Goal: Task Accomplishment & Management: Manage account settings

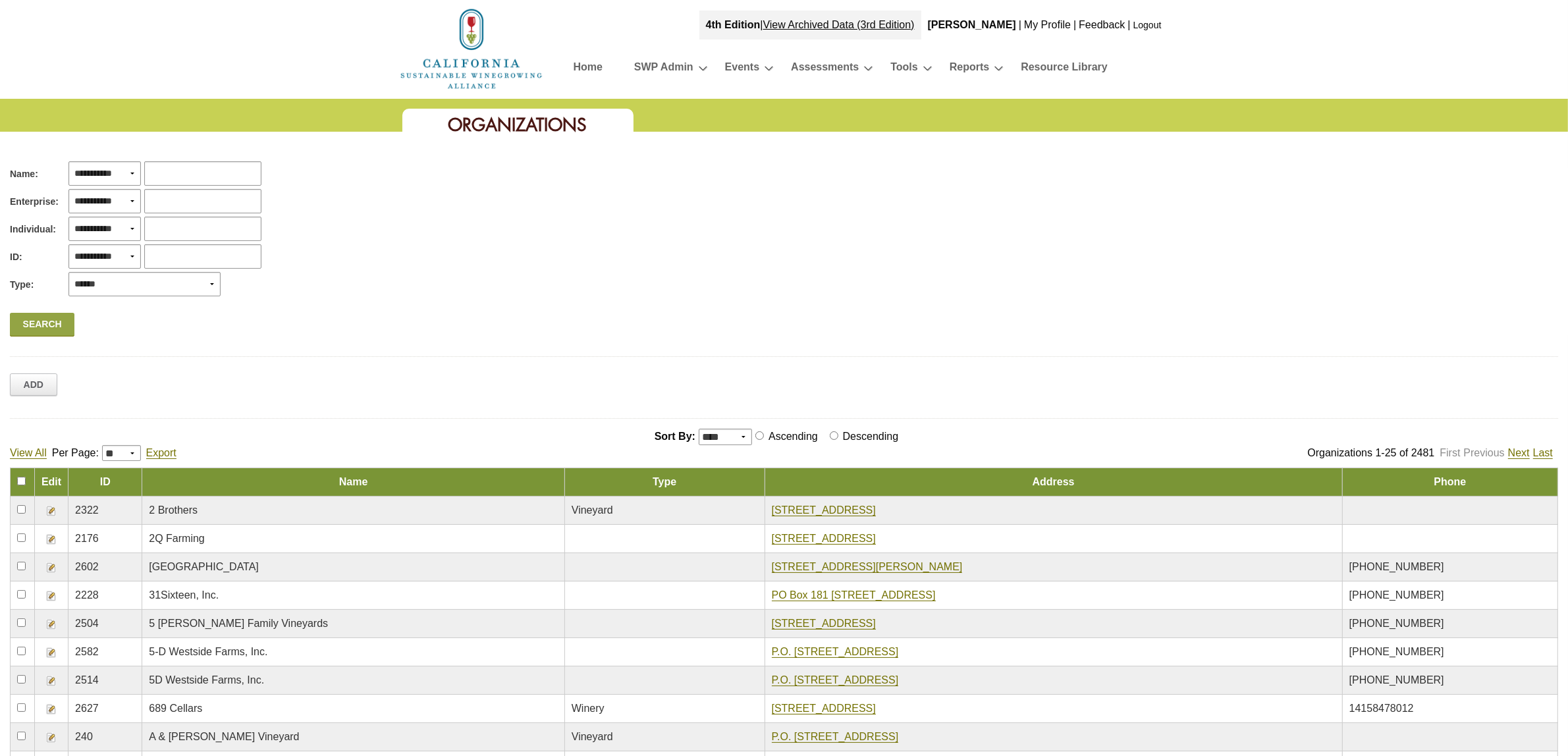
click at [51, 512] on img at bounding box center [51, 511] width 11 height 11
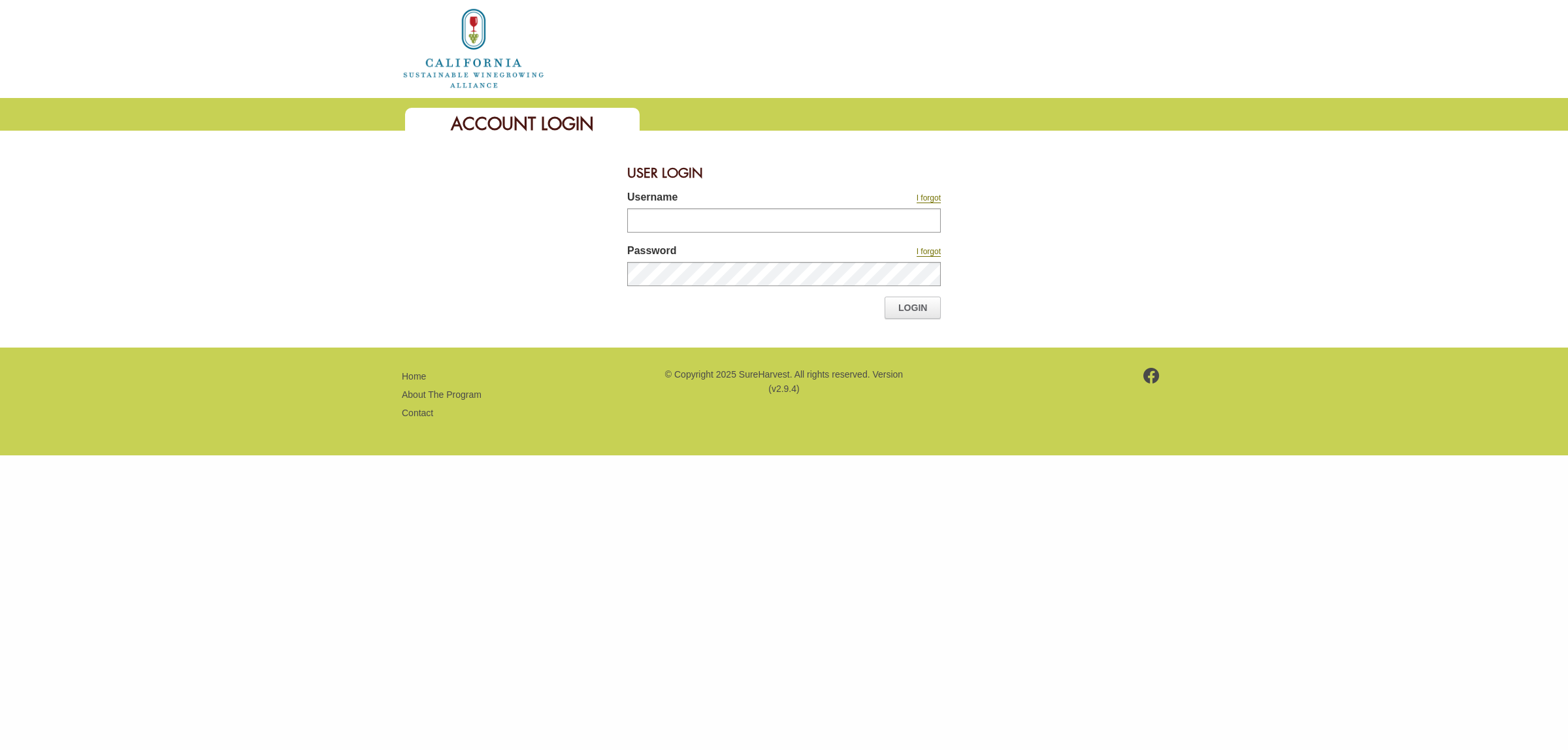
type input "*******"
click at [909, 308] on link "Login" at bounding box center [913, 307] width 56 height 22
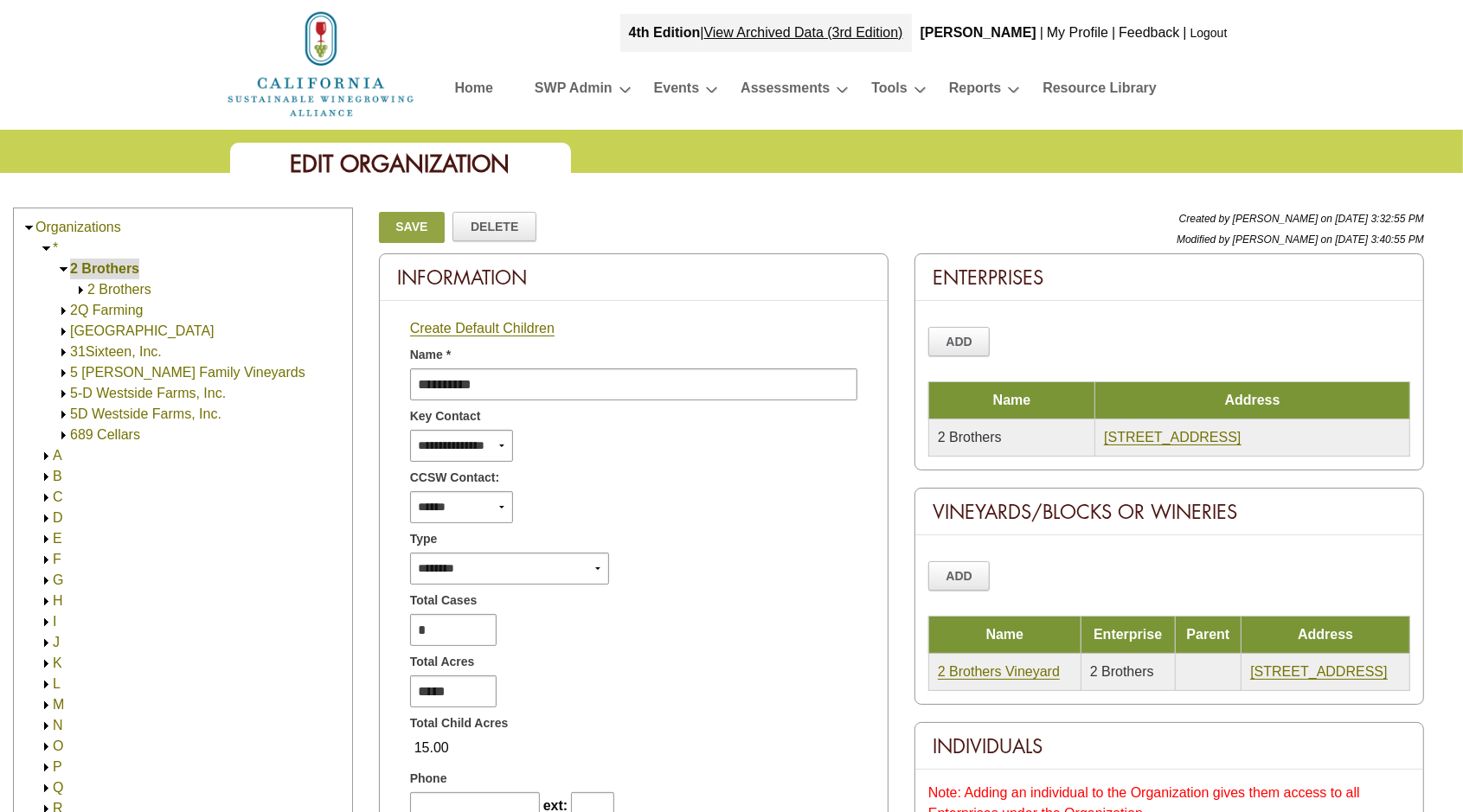
click at [49, 241] on link at bounding box center [46, 248] width 13 height 15
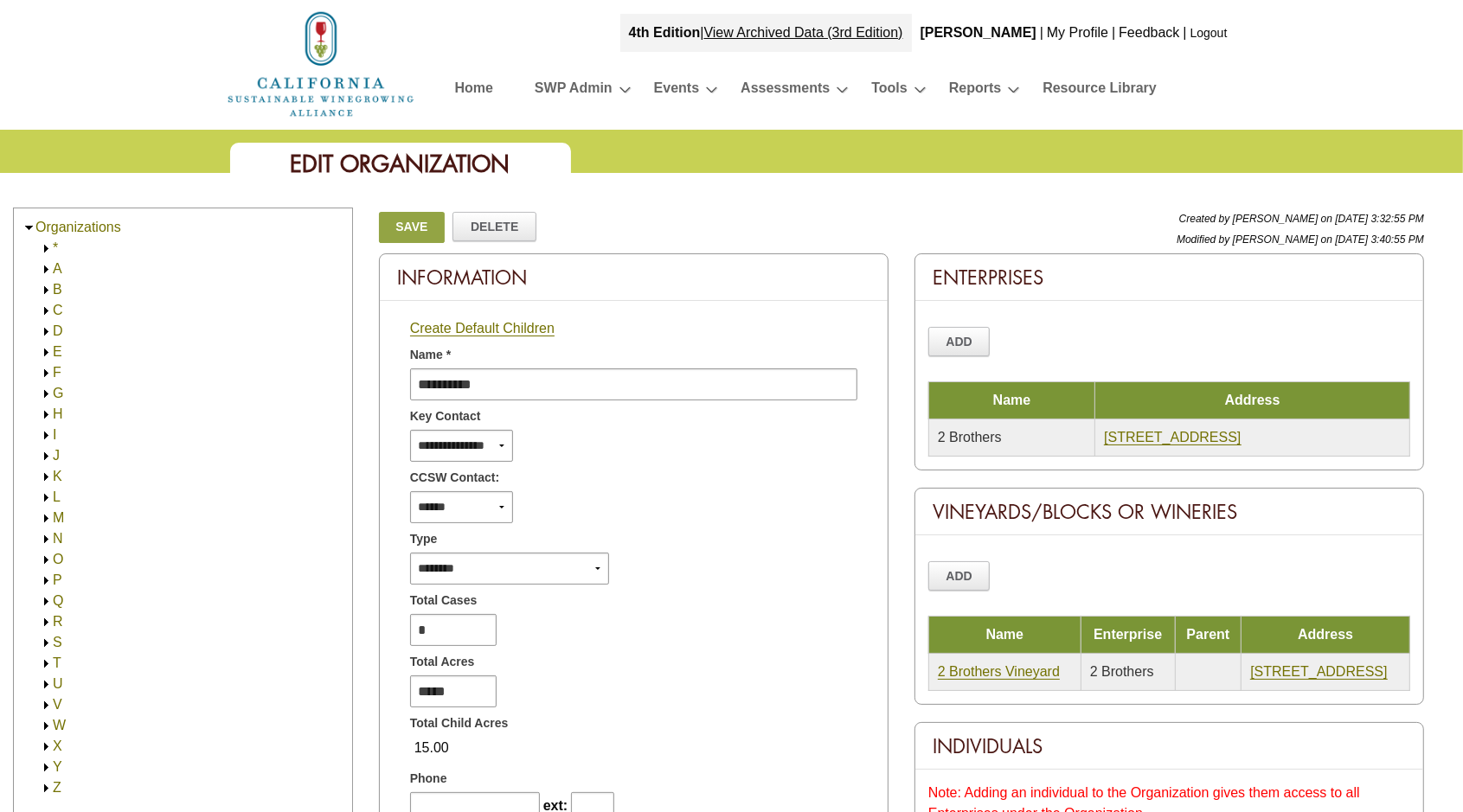
click at [43, 287] on img at bounding box center [46, 290] width 13 height 13
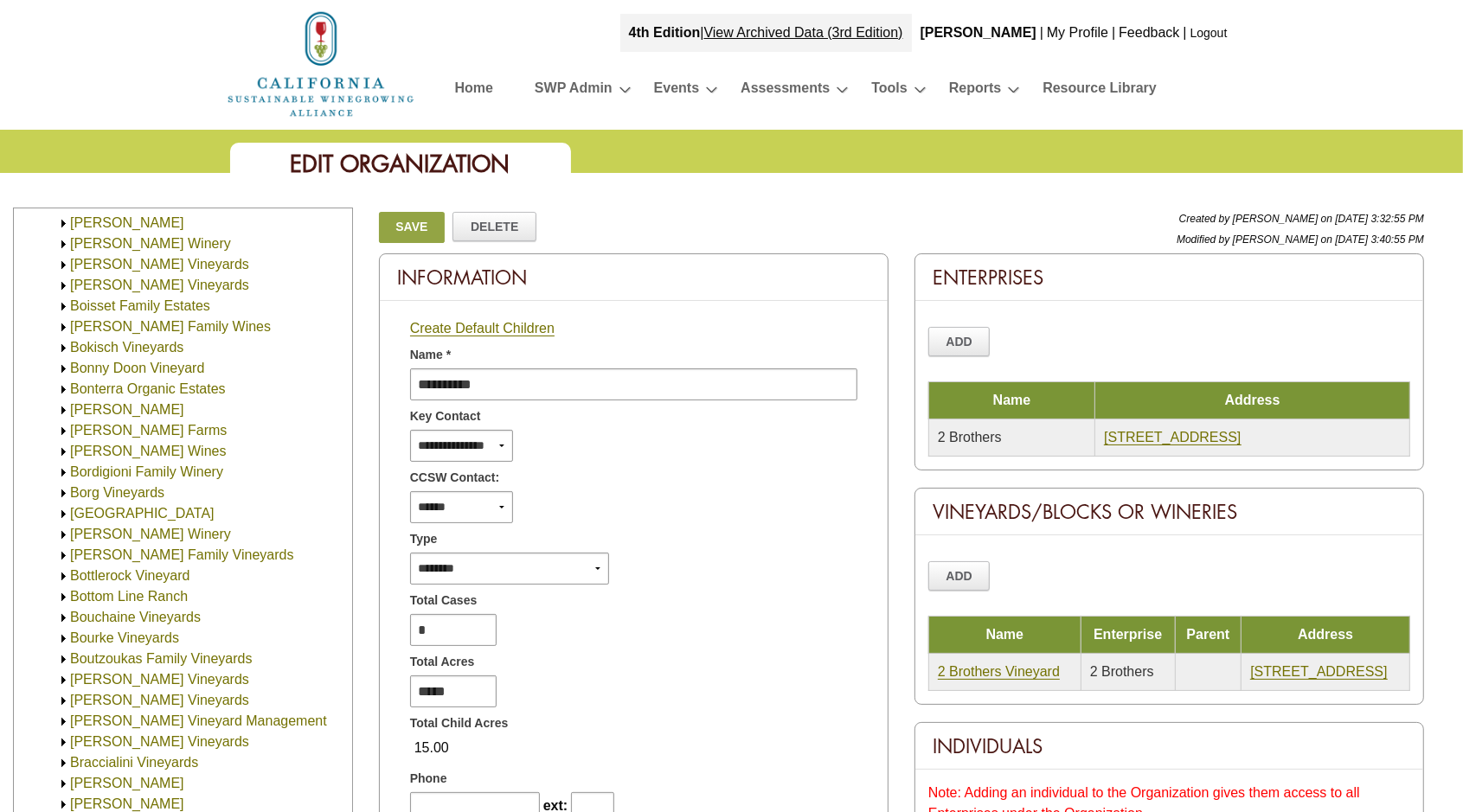
scroll to position [2379, 0]
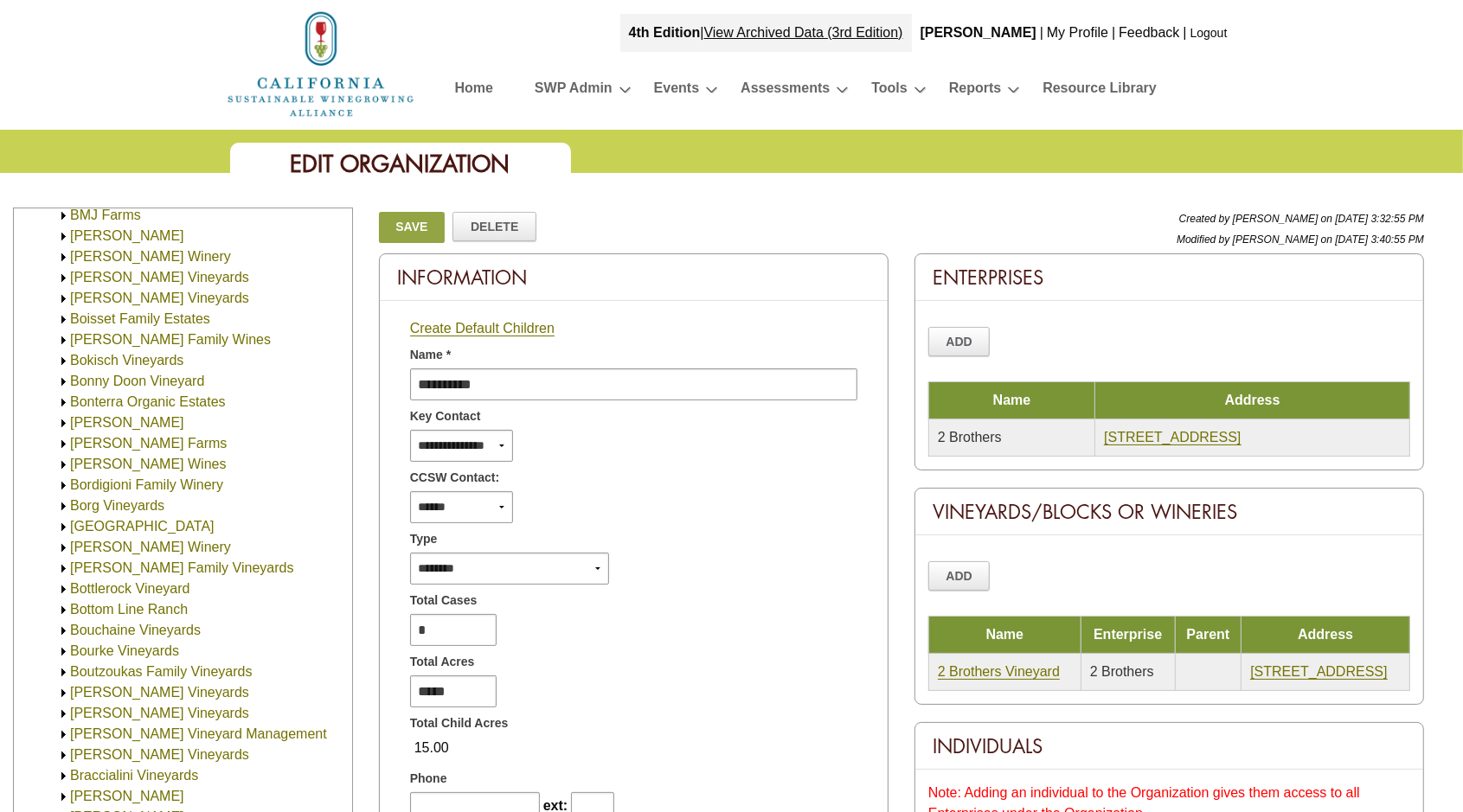
click at [63, 319] on img at bounding box center [64, 319] width 13 height 13
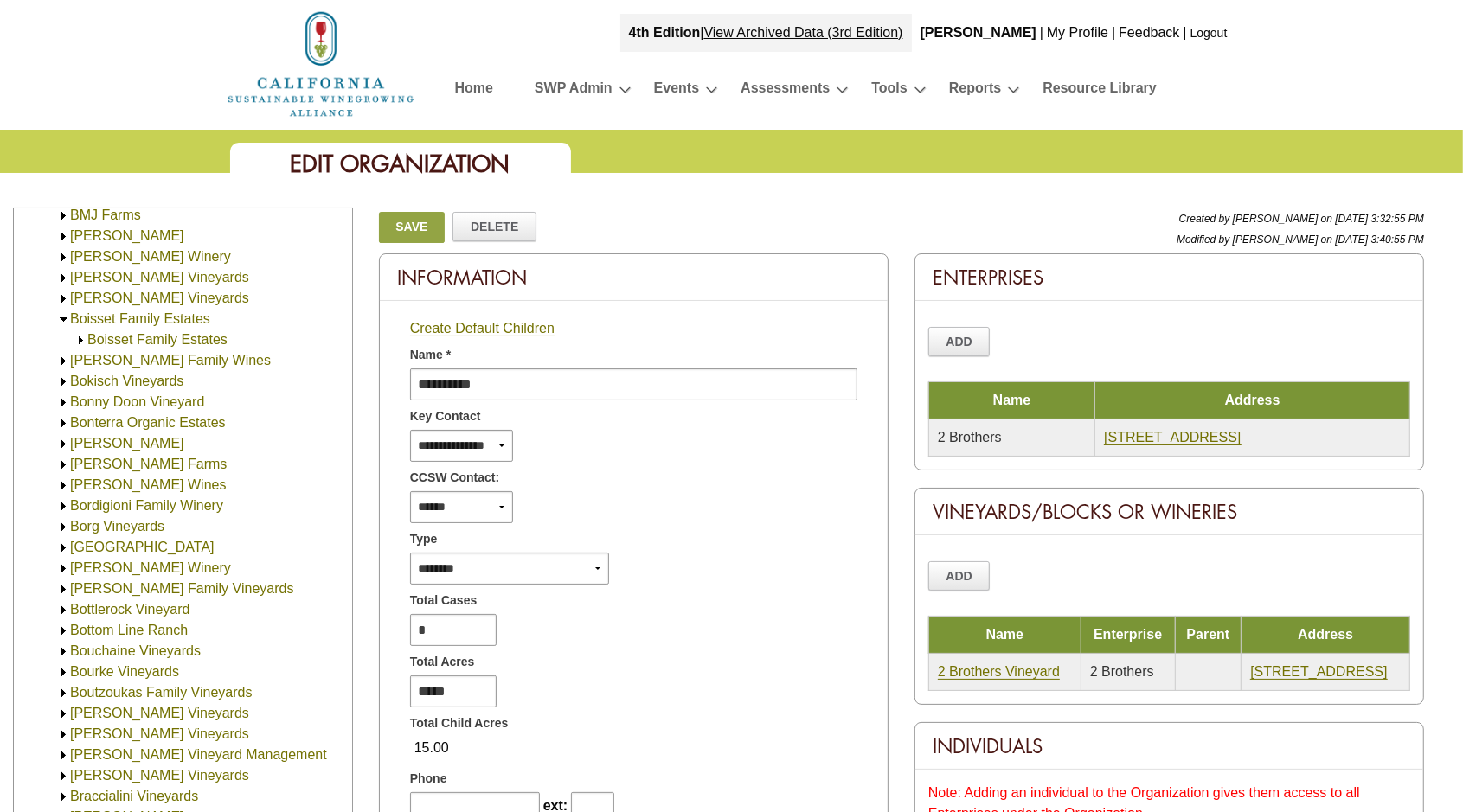
click at [79, 340] on img at bounding box center [80, 341] width 13 height 13
click at [130, 338] on link "Boisset Family Estates" at bounding box center [157, 340] width 140 height 15
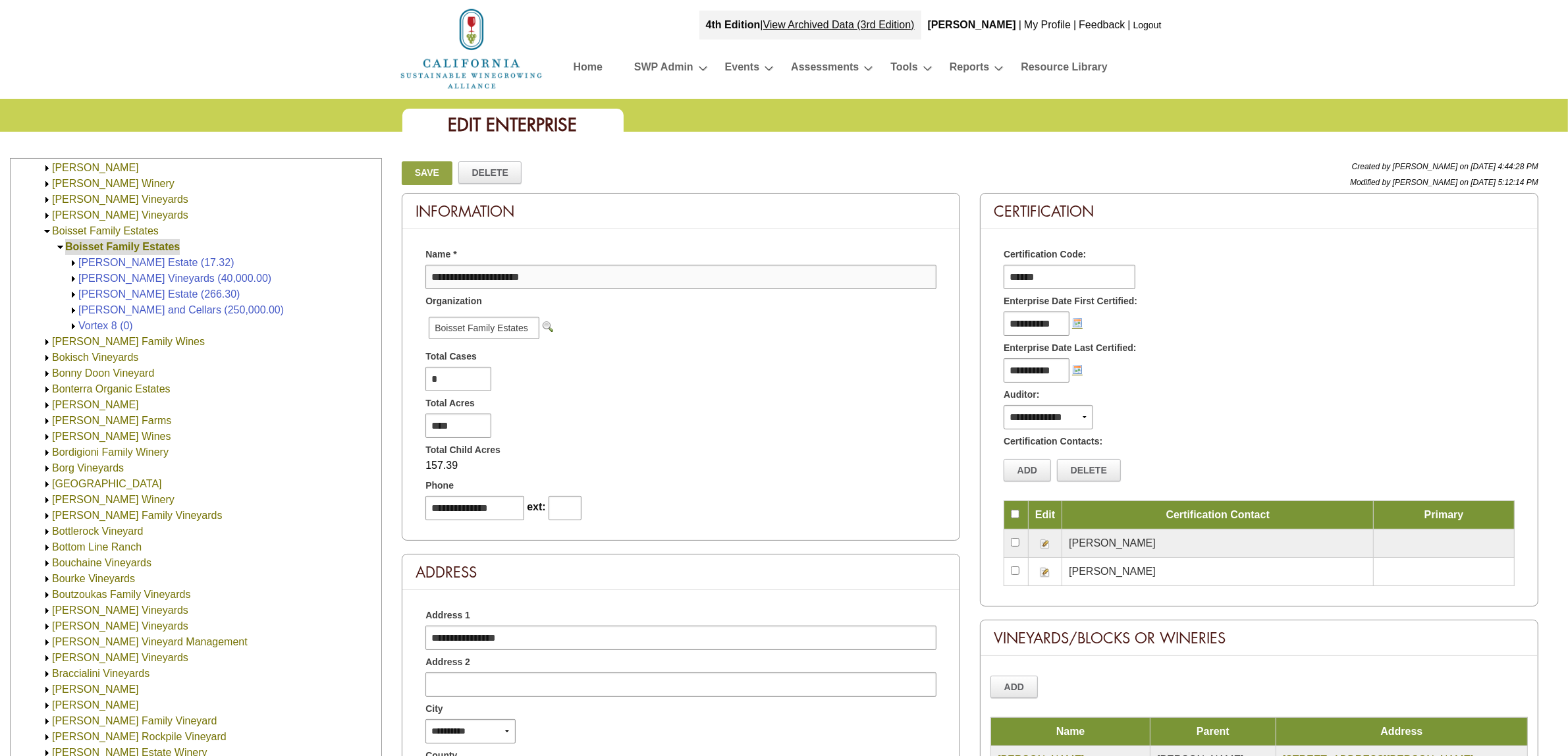
scroll to position [1822, 0]
